Goal: Task Accomplishment & Management: Complete application form

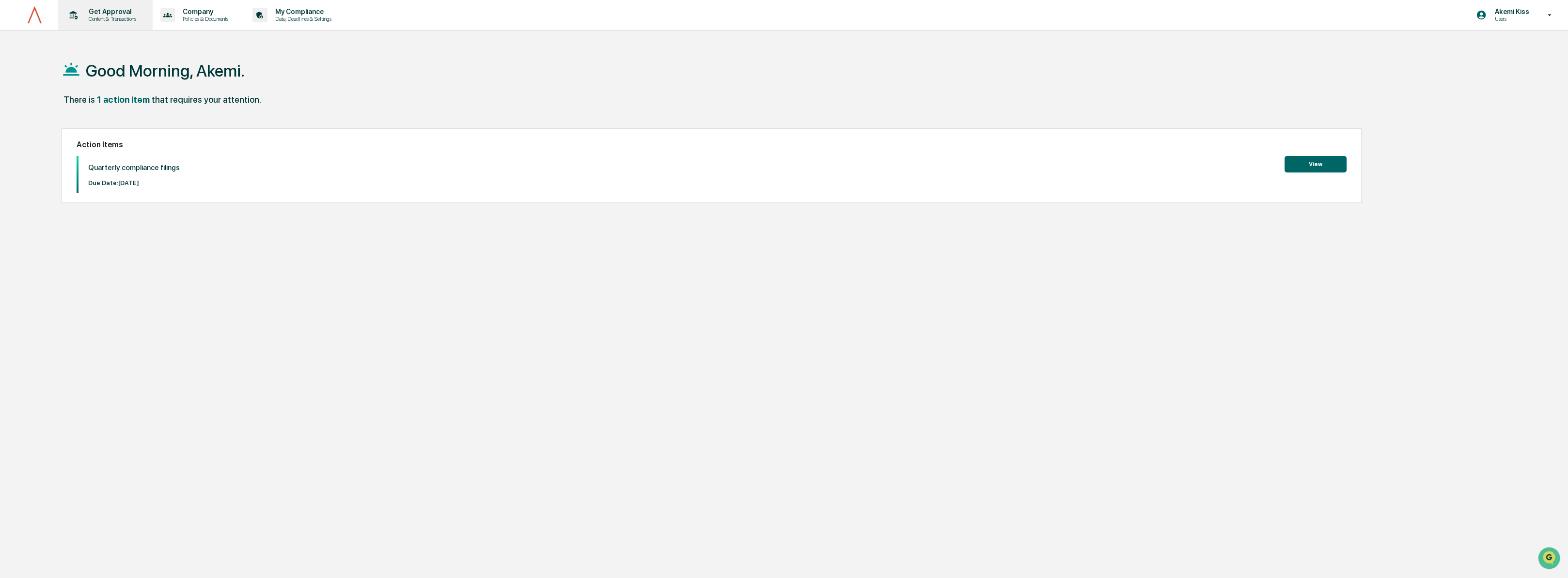
click at [106, 12] on p "Get Approval" at bounding box center [110, 12] width 60 height 8
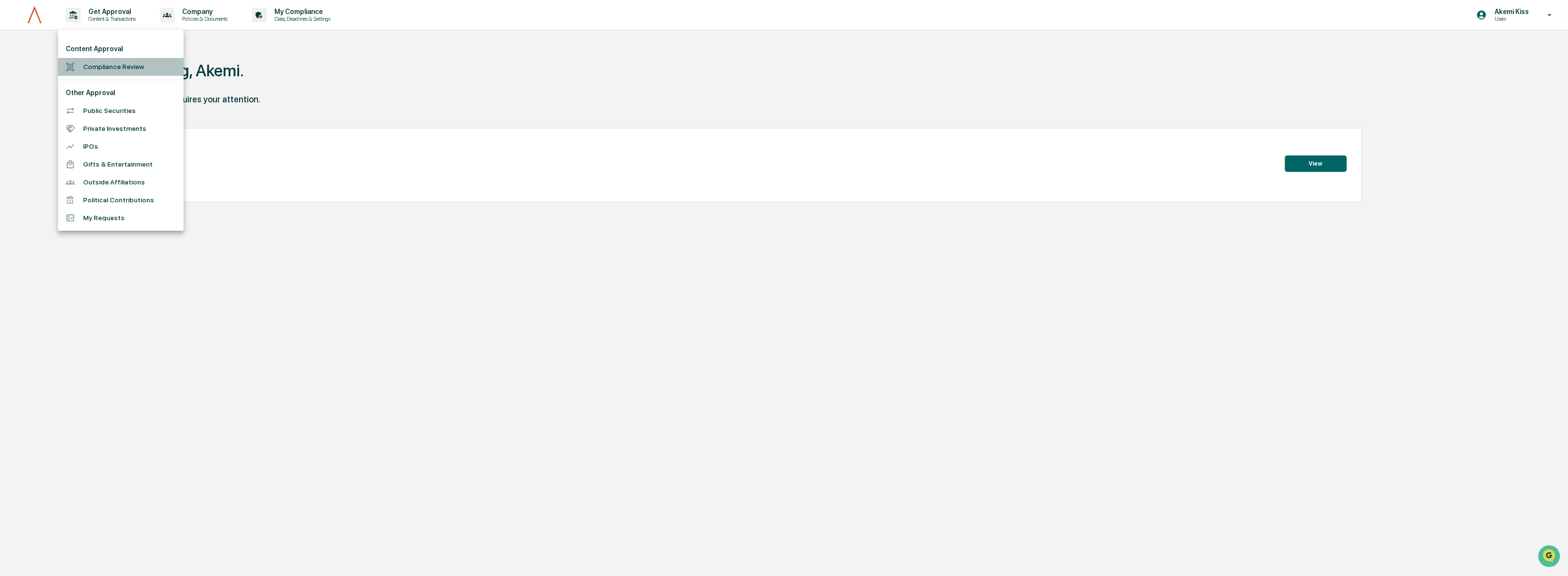
click at [117, 69] on li "Compliance Review" at bounding box center [120, 67] width 125 height 18
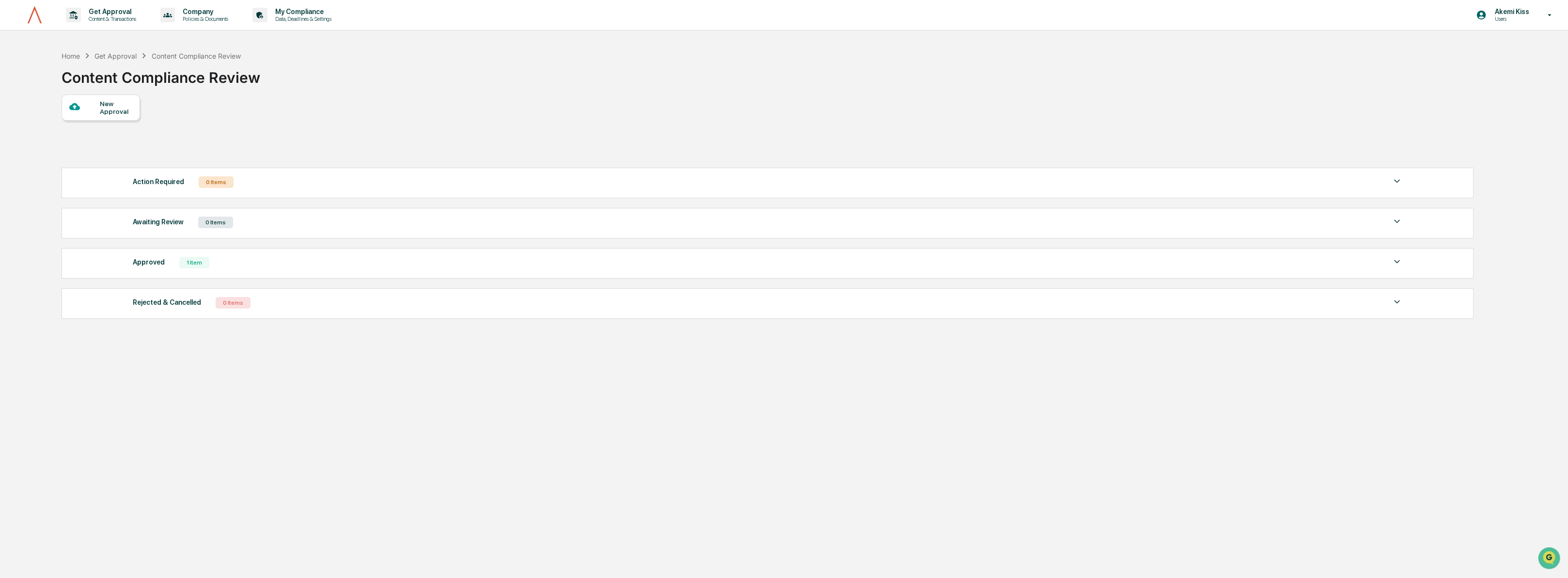
click at [103, 108] on div "New Approval" at bounding box center [116, 107] width 33 height 15
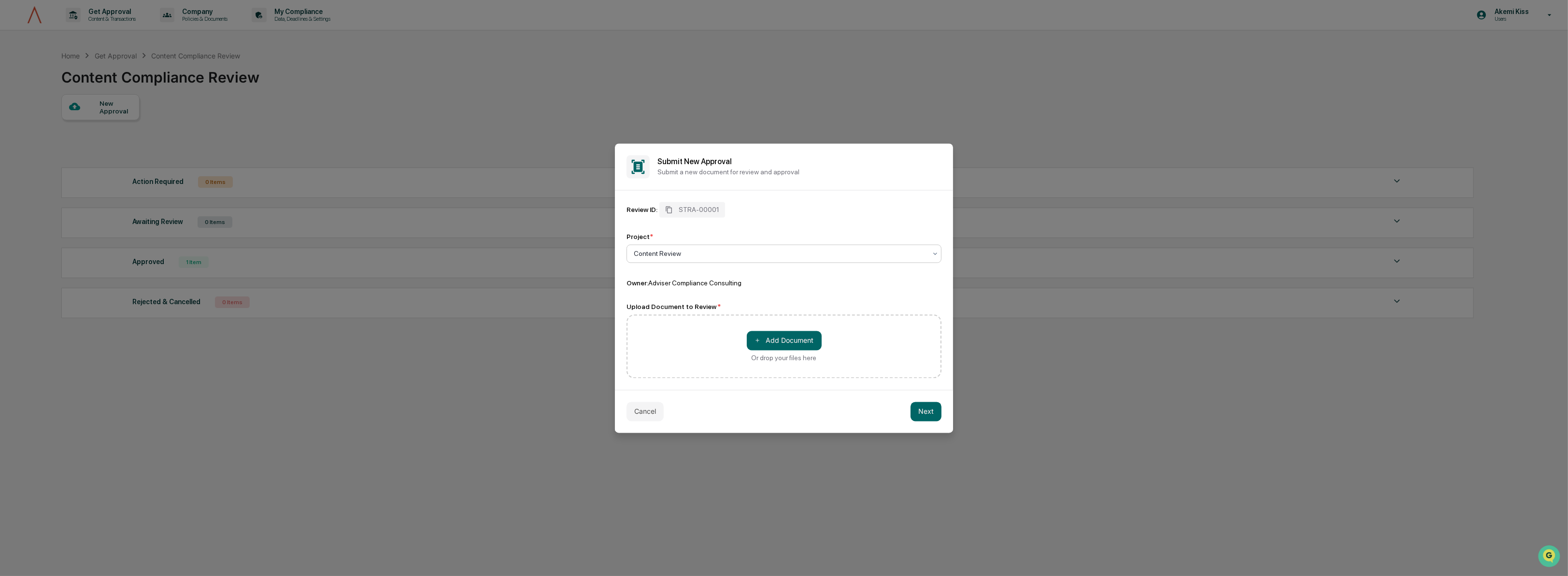
click at [758, 251] on div at bounding box center [780, 254] width 293 height 10
click at [750, 282] on div "Content Review" at bounding box center [784, 277] width 314 height 19
click at [784, 344] on button "＋ Add Document" at bounding box center [784, 341] width 75 height 19
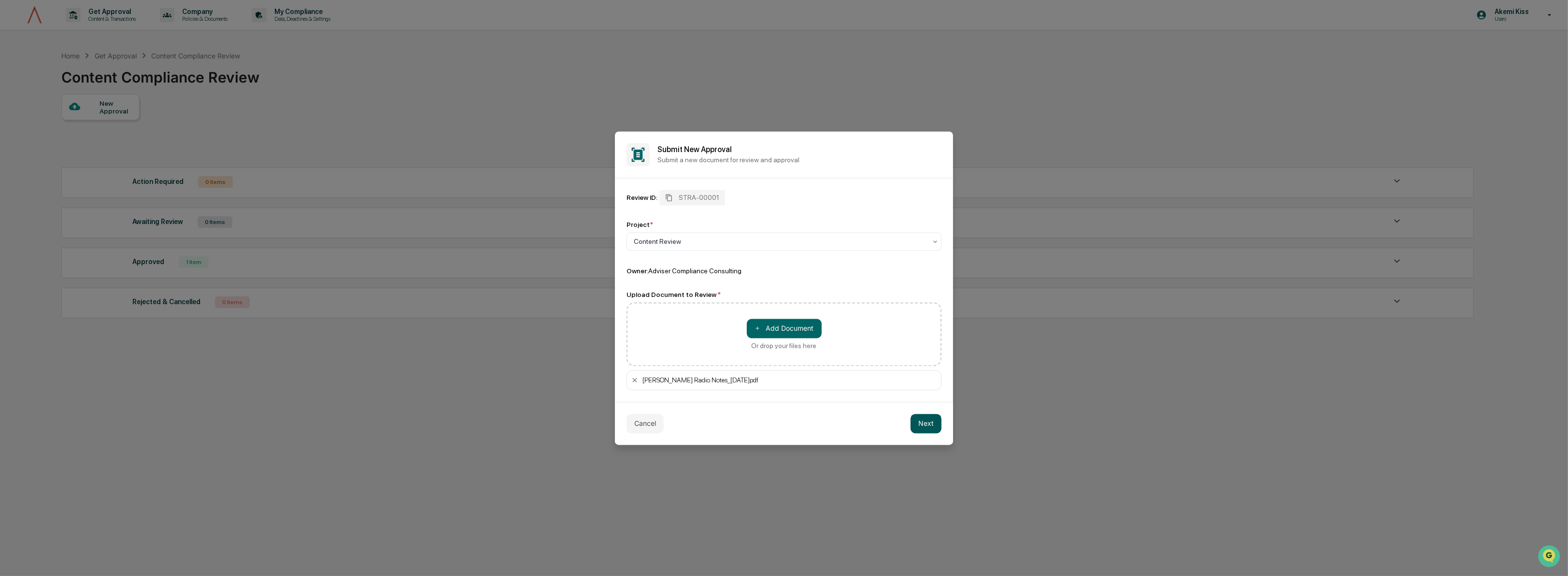
click at [926, 426] on button "Next" at bounding box center [926, 424] width 31 height 19
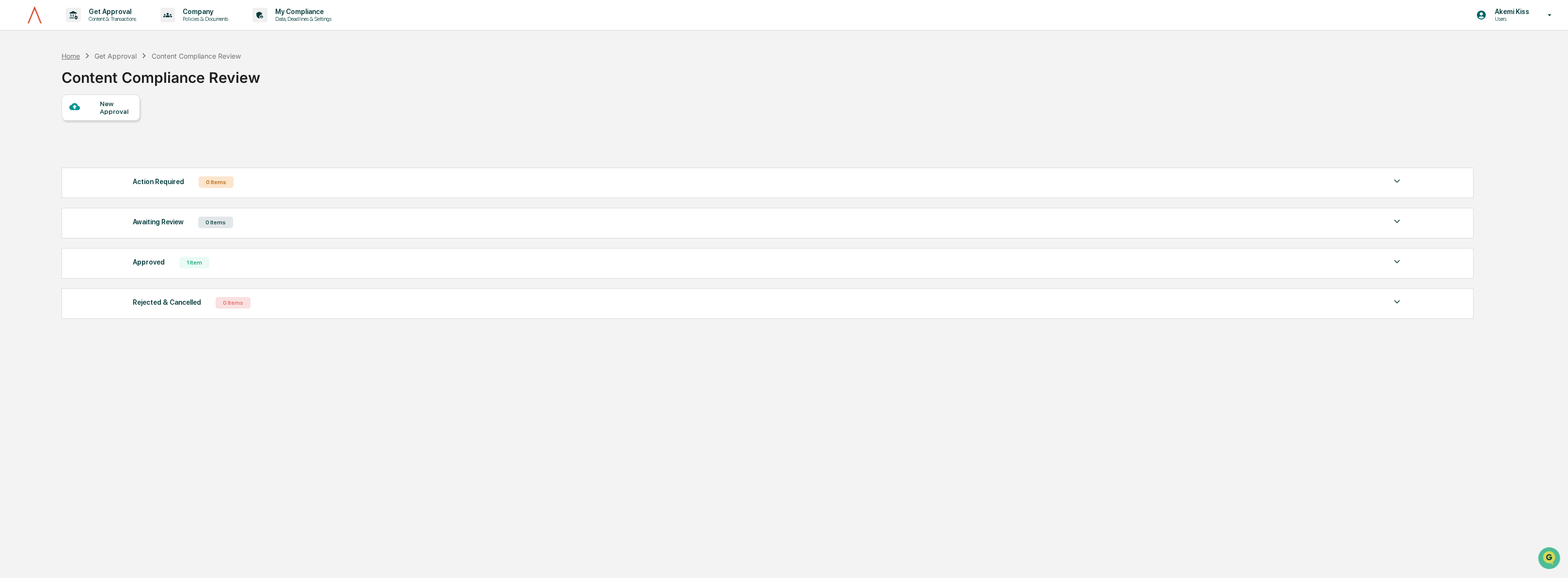
click at [75, 59] on div "Home" at bounding box center [70, 56] width 18 height 8
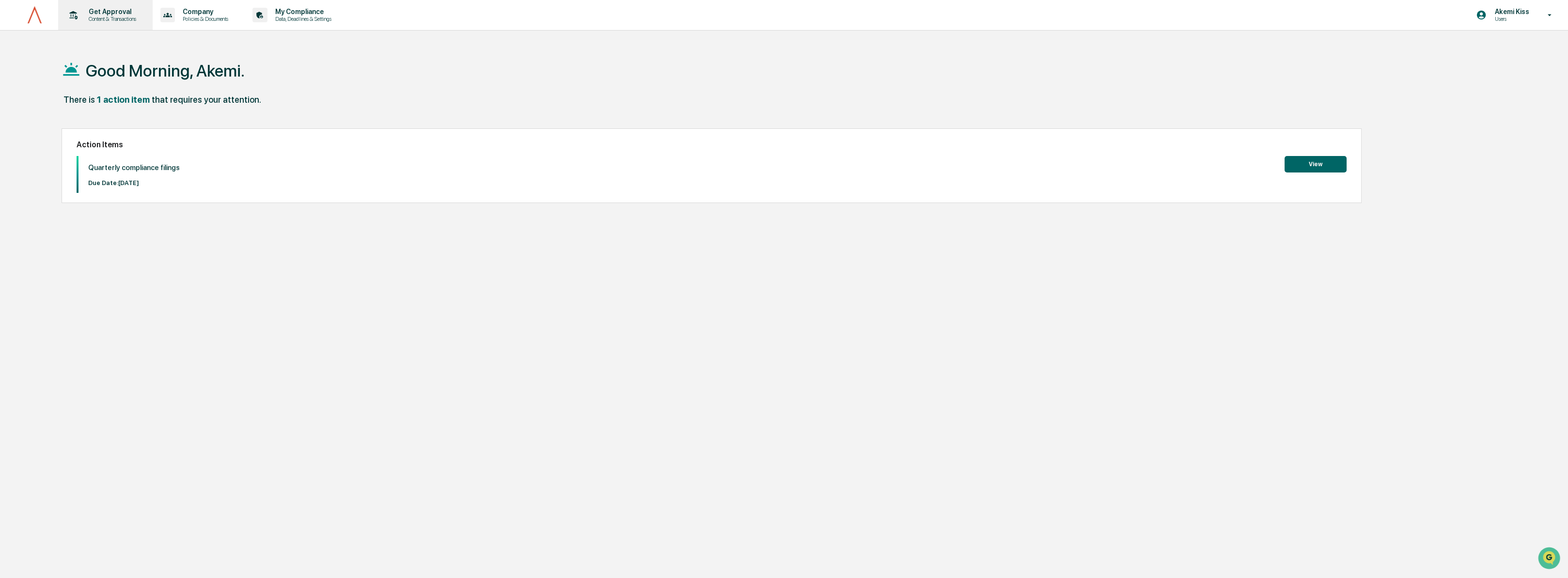
click at [118, 26] on div "Get Approval Content & Transactions" at bounding box center [104, 15] width 85 height 30
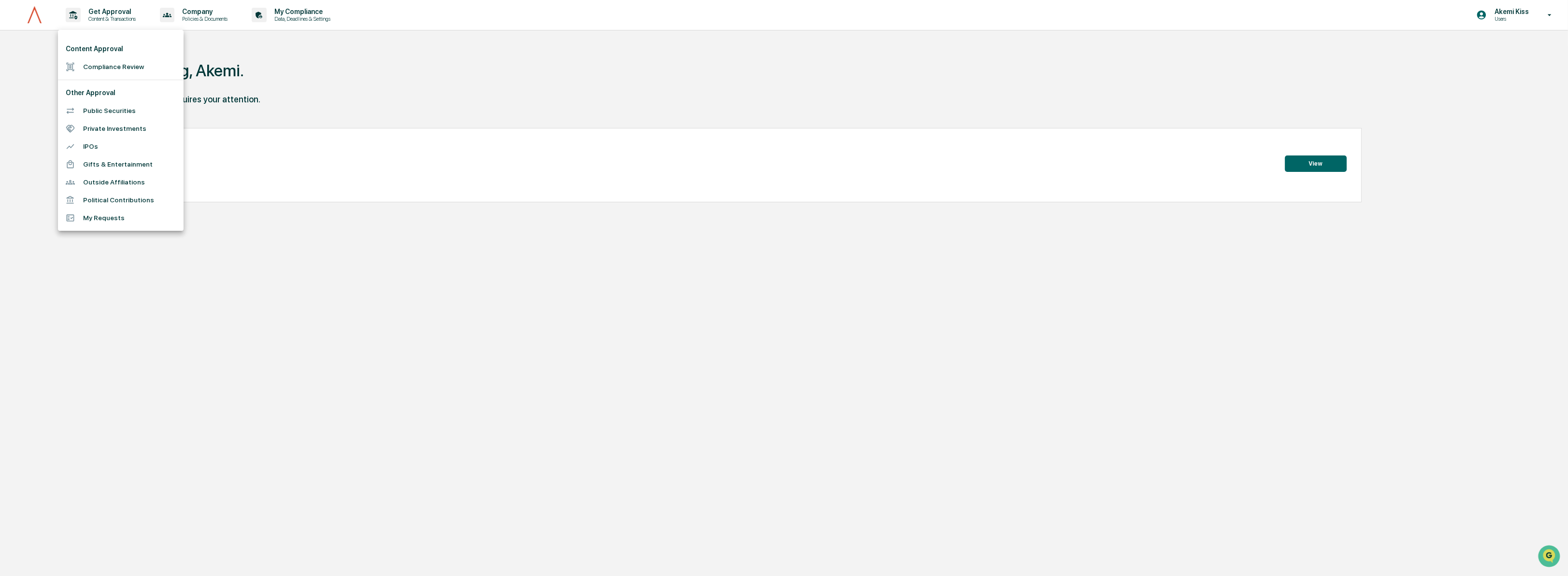
click at [109, 65] on li "Compliance Review" at bounding box center [120, 67] width 125 height 18
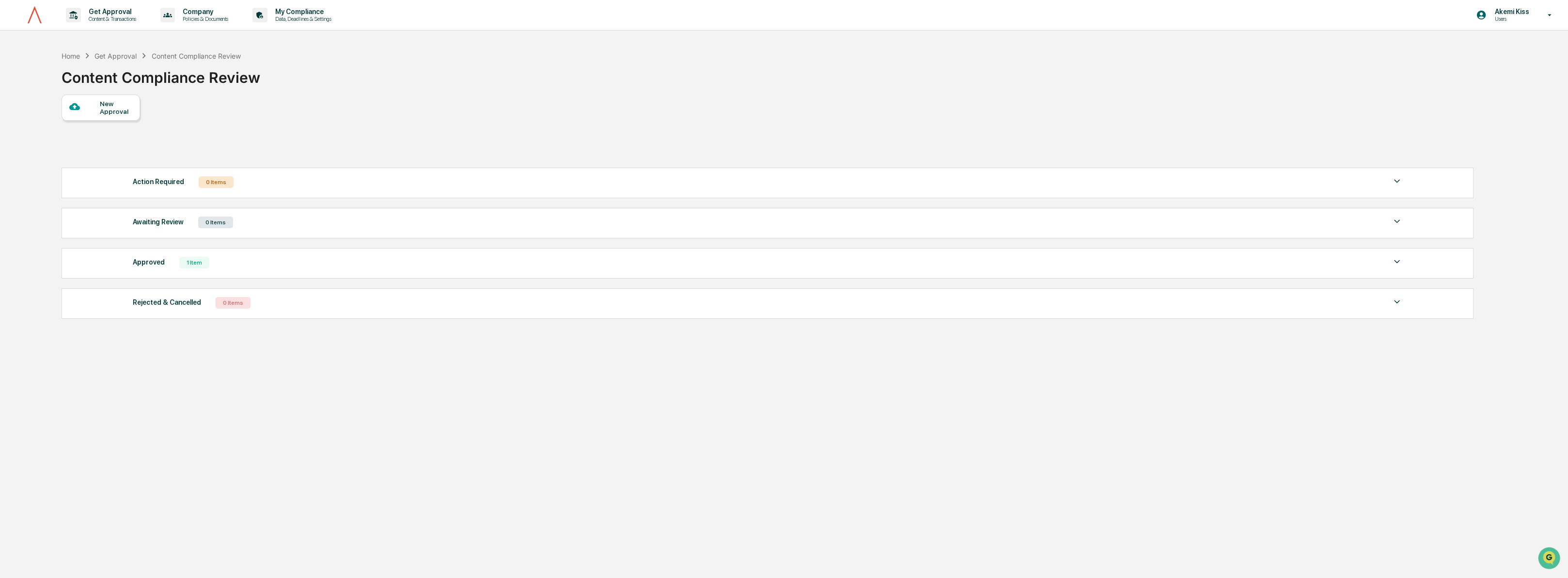
click at [84, 111] on div at bounding box center [85, 107] width 30 height 12
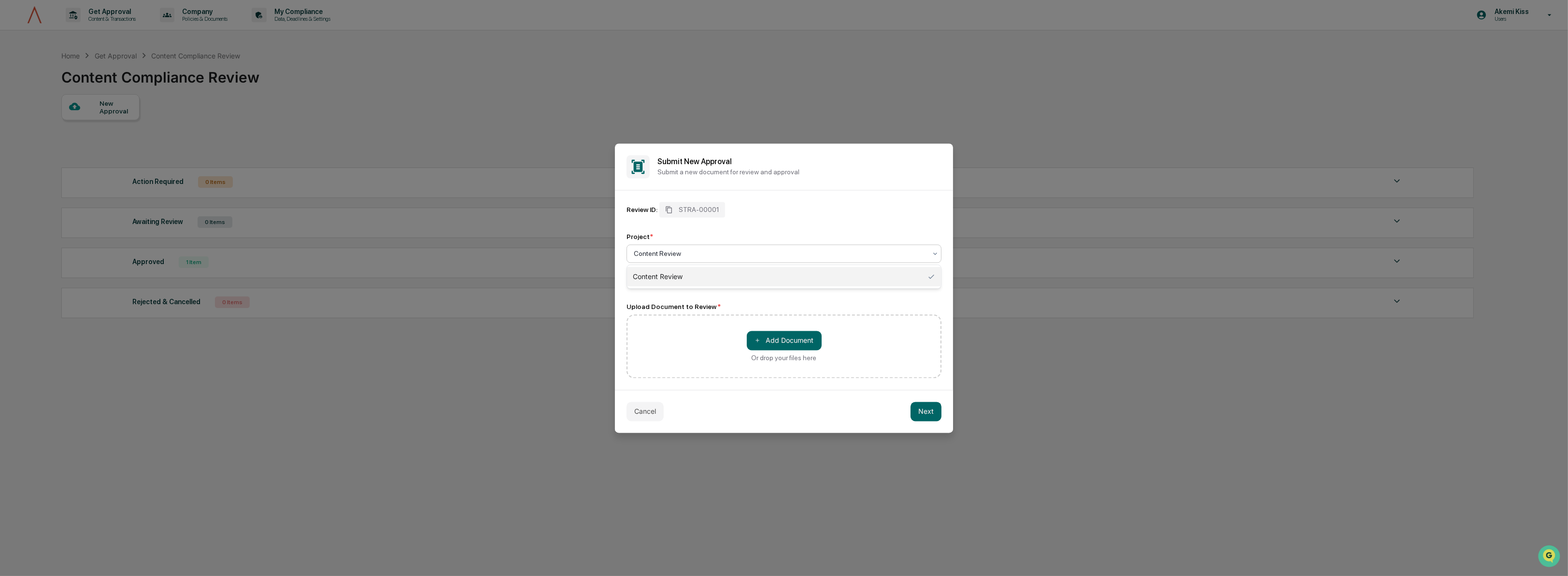
click at [714, 249] on div at bounding box center [780, 254] width 293 height 10
click at [684, 278] on div "Content Review" at bounding box center [784, 277] width 314 height 19
click at [774, 341] on button "＋ Add Document" at bounding box center [784, 341] width 75 height 19
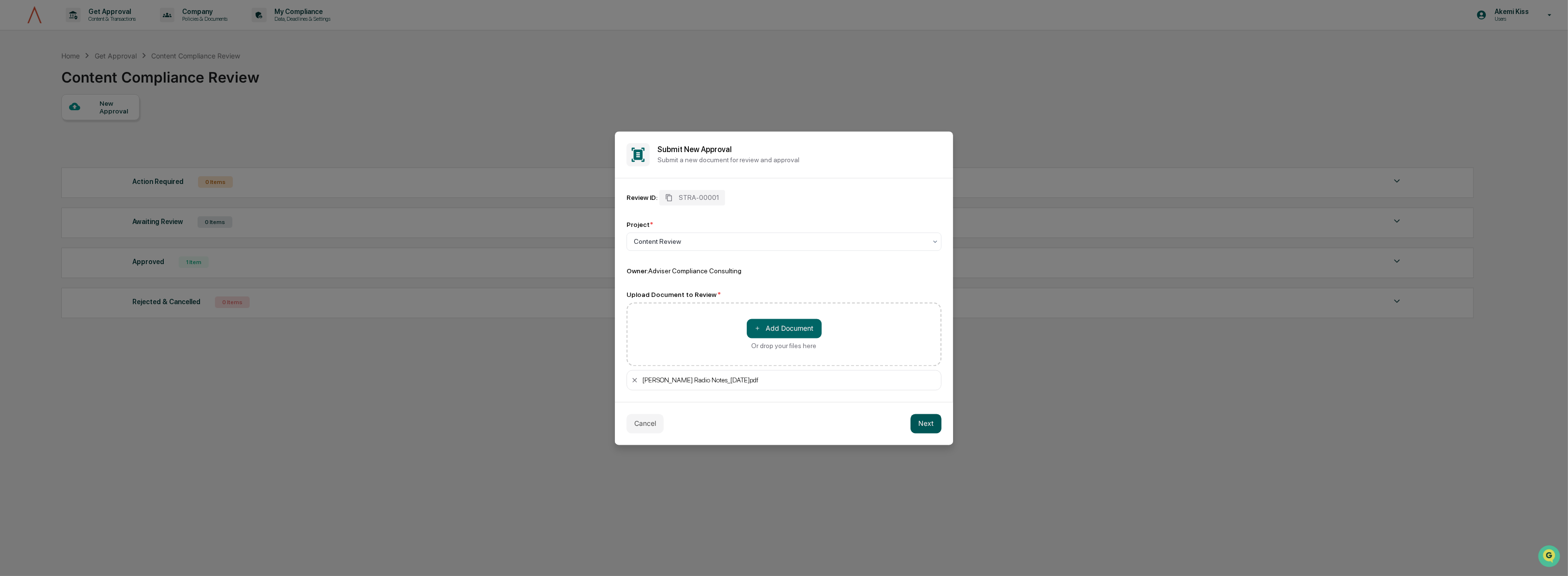
click at [922, 424] on button "Next" at bounding box center [926, 424] width 31 height 19
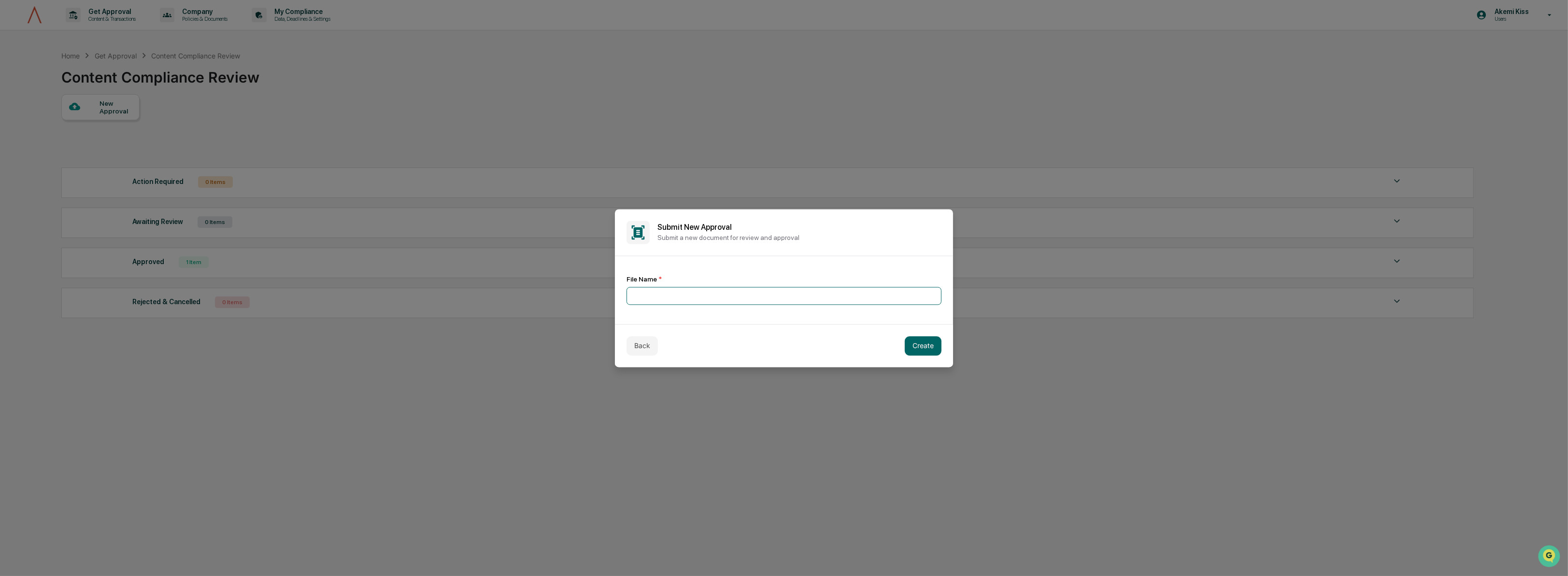
click at [693, 299] on input at bounding box center [784, 296] width 315 height 18
type input "**********"
click at [927, 347] on button "Create" at bounding box center [923, 345] width 37 height 19
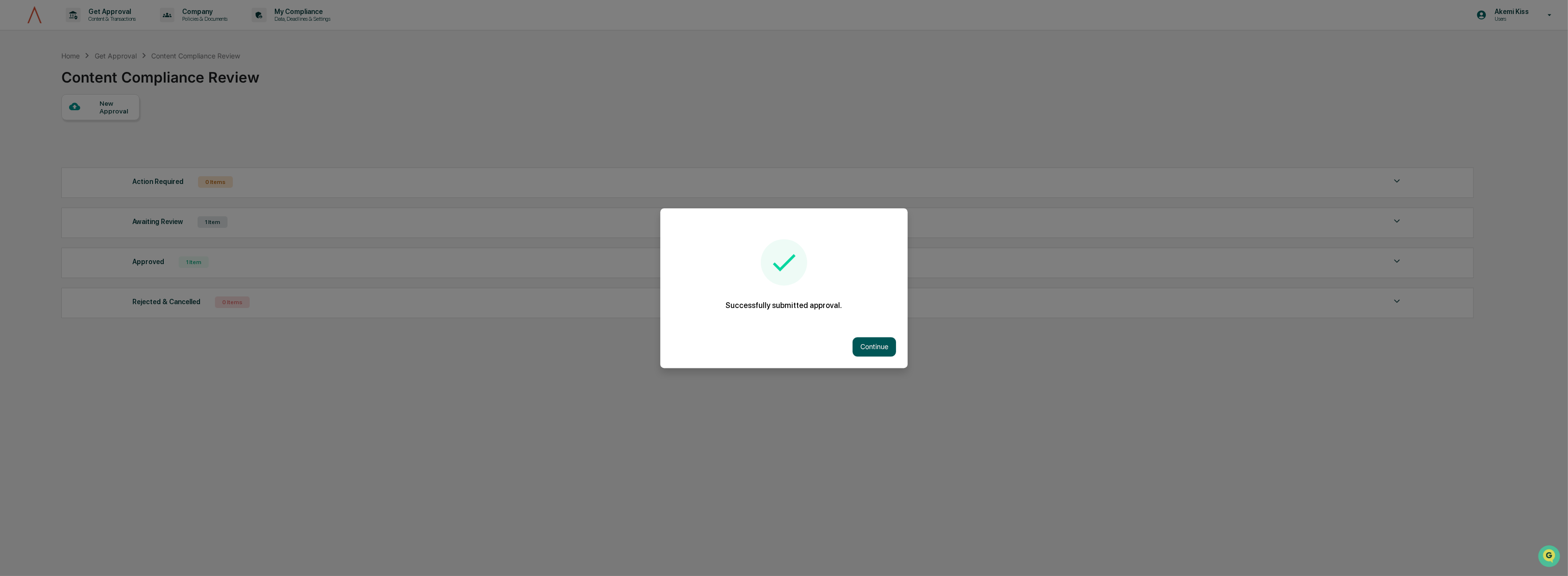
click at [871, 338] on button "Continue" at bounding box center [875, 347] width 43 height 19
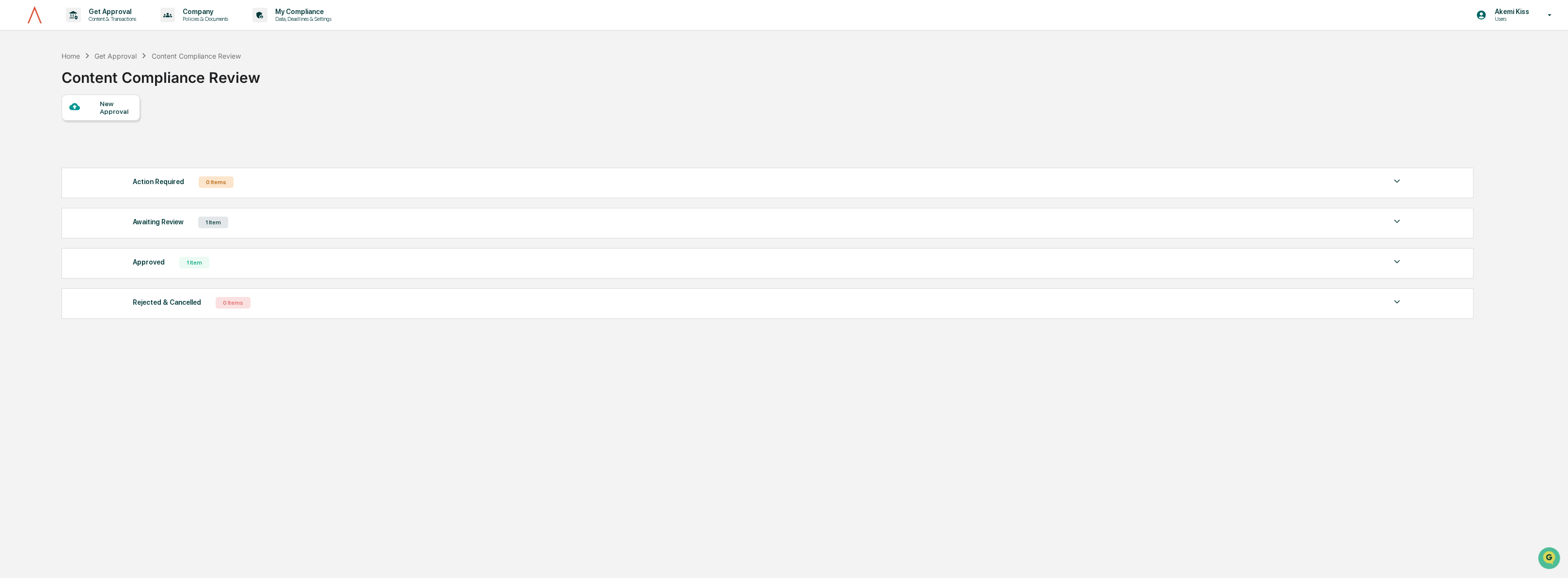
click at [204, 223] on div "1 Item" at bounding box center [214, 223] width 30 height 12
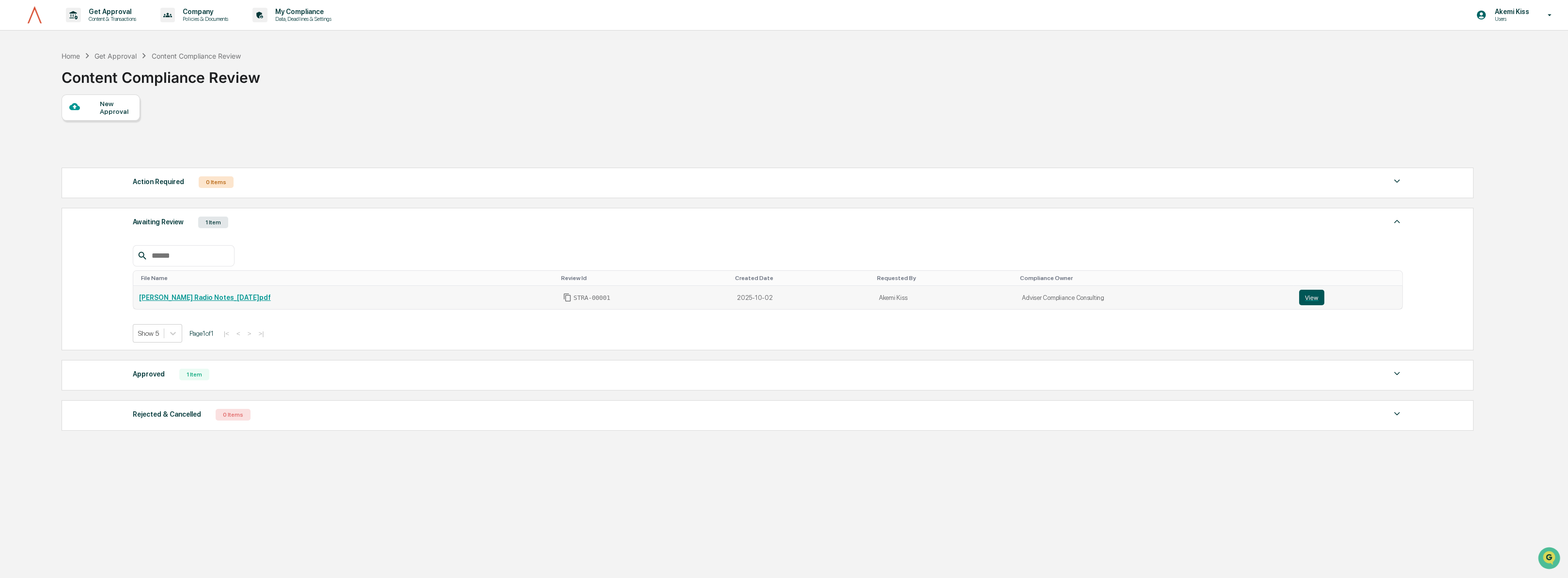
click at [1323, 300] on button "View" at bounding box center [1311, 297] width 25 height 15
